Goal: Navigation & Orientation: Find specific page/section

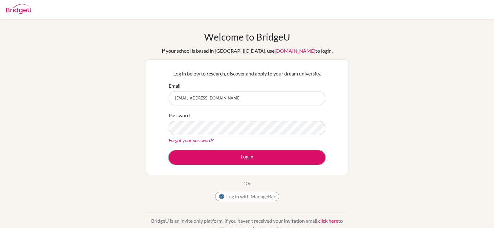
click at [238, 154] on button "Log in" at bounding box center [247, 157] width 157 height 14
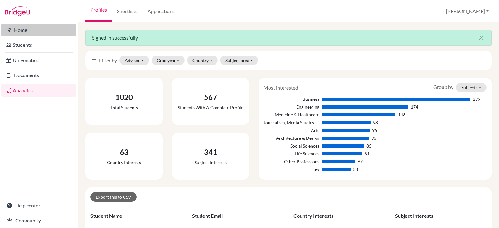
click at [22, 29] on link "Home" at bounding box center [38, 30] width 75 height 12
